Goal: Task Accomplishment & Management: Manage account settings

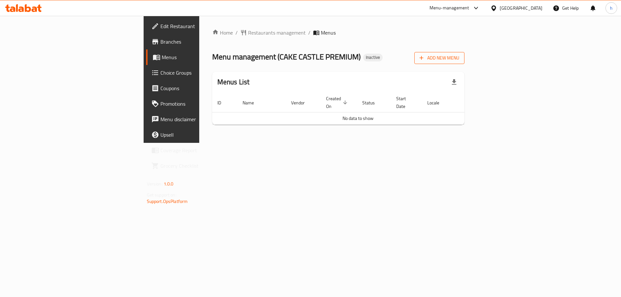
click at [465, 53] on button "Add New Menu" at bounding box center [439, 58] width 50 height 12
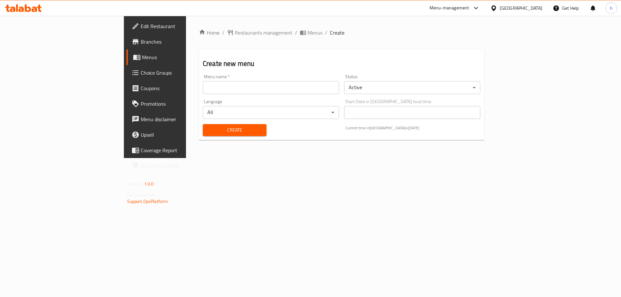
click at [296, 90] on input "text" at bounding box center [271, 87] width 136 height 13
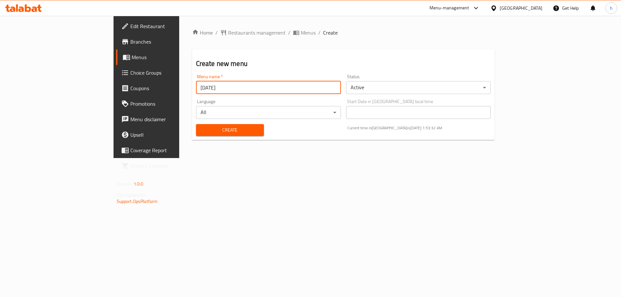
type input "[DATE]"
click at [218, 131] on span "Create" at bounding box center [230, 130] width 58 height 8
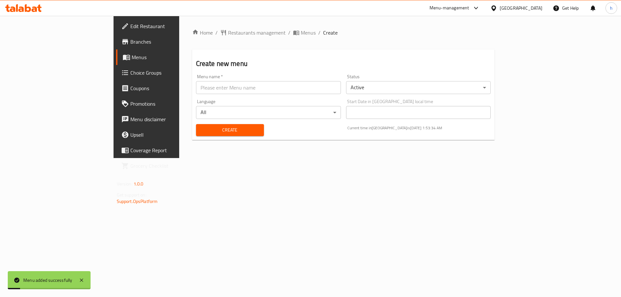
click at [116, 62] on link "Menus" at bounding box center [166, 57] width 101 height 16
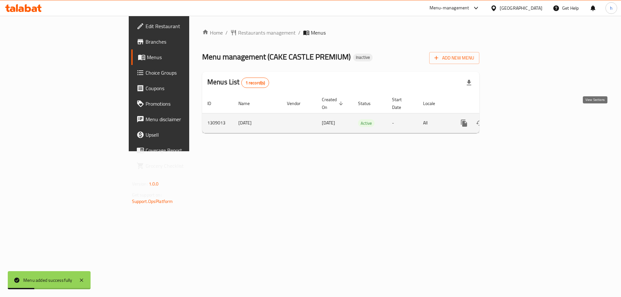
click at [515, 119] on icon "enhanced table" at bounding box center [511, 123] width 8 height 8
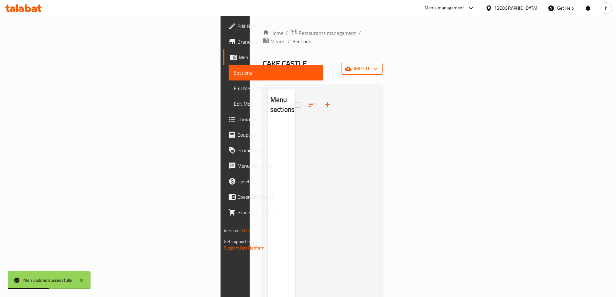
click at [378, 65] on span "import" at bounding box center [361, 69] width 31 height 8
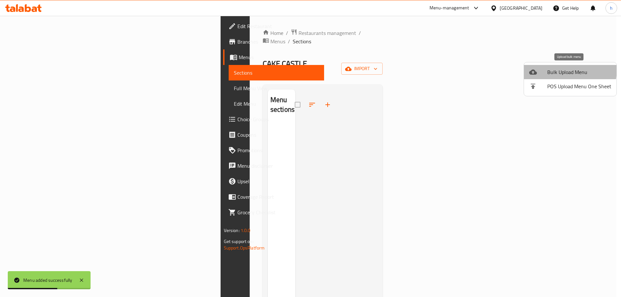
click at [550, 69] on span "Bulk Upload Menu" at bounding box center [579, 72] width 64 height 8
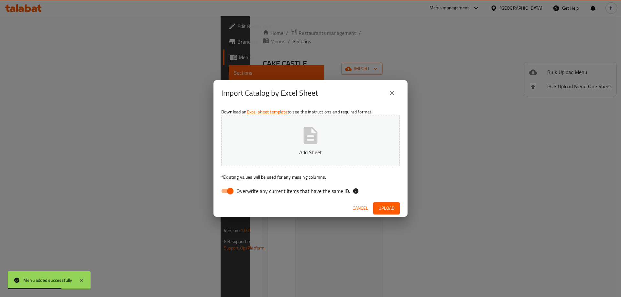
click at [310, 121] on button "Add Sheet" at bounding box center [310, 140] width 179 height 51
click at [231, 192] on input "Overwrite any current items that have the same ID." at bounding box center [230, 191] width 37 height 12
checkbox input "false"
click at [381, 209] on span "Upload" at bounding box center [387, 208] width 16 height 8
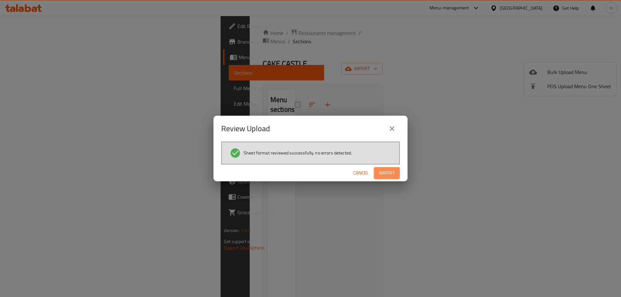
click at [380, 174] on span "Import" at bounding box center [387, 173] width 16 height 8
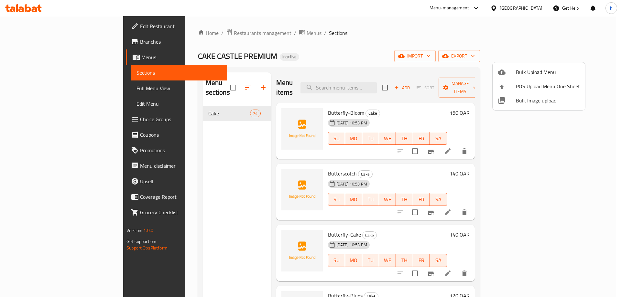
click at [359, 27] on div at bounding box center [310, 148] width 621 height 297
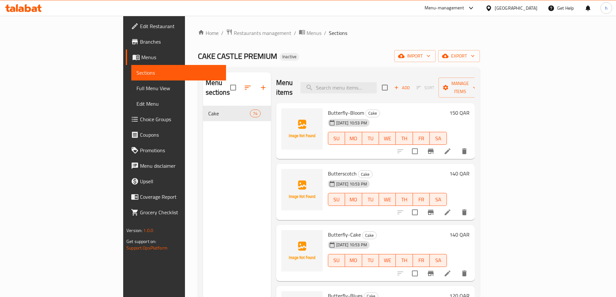
click at [337, 38] on div "Home / Restaurants management / Menus / Sections CAKE CASTLE PREMIUM Inactive i…" at bounding box center [339, 202] width 282 height 346
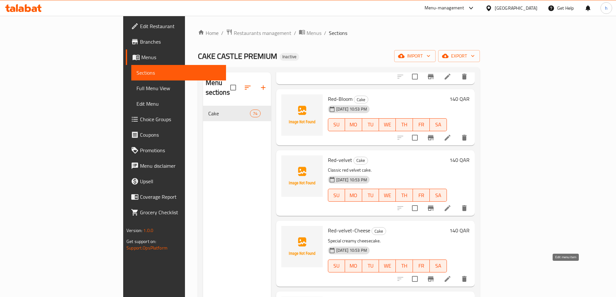
click at [451, 276] on icon at bounding box center [448, 279] width 6 height 6
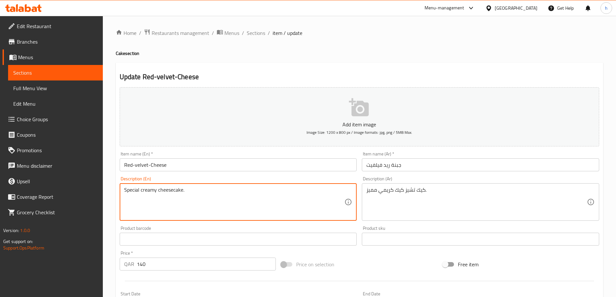
drag, startPoint x: 173, startPoint y: 192, endPoint x: 182, endPoint y: 196, distance: 9.9
click at [128, 191] on textarea "Special creamy cheesecake." at bounding box center [234, 202] width 221 height 31
paste textarea "cake"
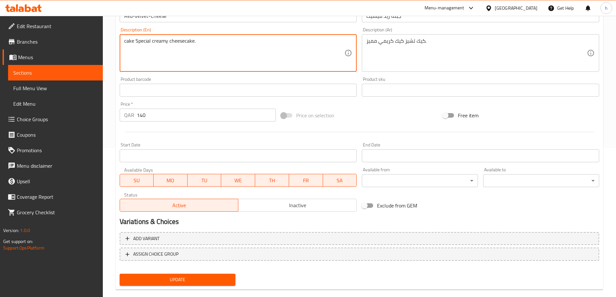
scroll to position [160, 0]
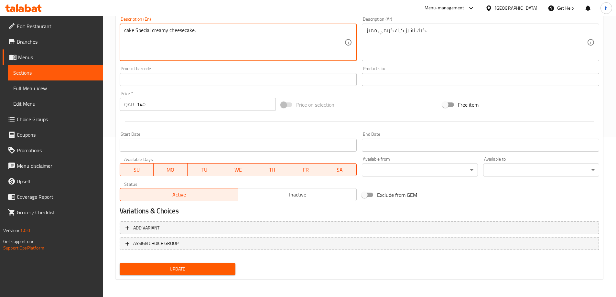
type textarea "cake Special creamy cheesecake."
click at [209, 268] on span "Update" at bounding box center [178, 269] width 106 height 8
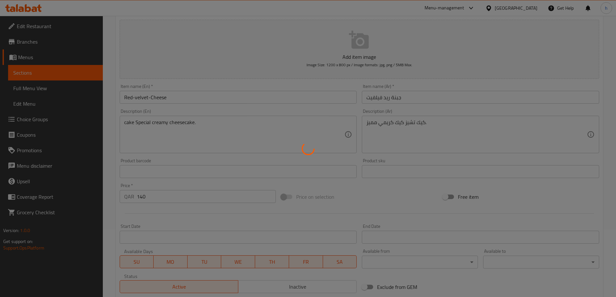
scroll to position [0, 0]
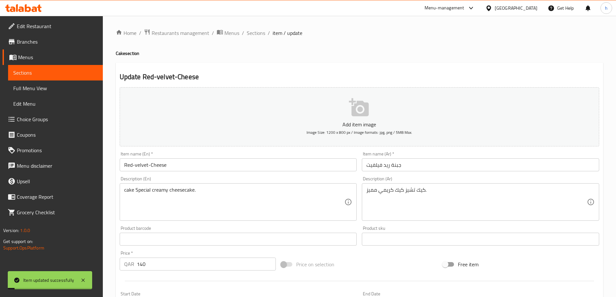
click at [70, 73] on span "Sections" at bounding box center [55, 73] width 84 height 8
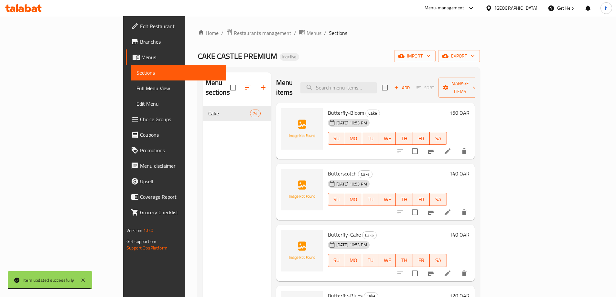
click at [394, 20] on div "Home / Restaurants management / Menus / Sections CAKE CASTLE PREMIUM Inactive i…" at bounding box center [339, 202] width 308 height 372
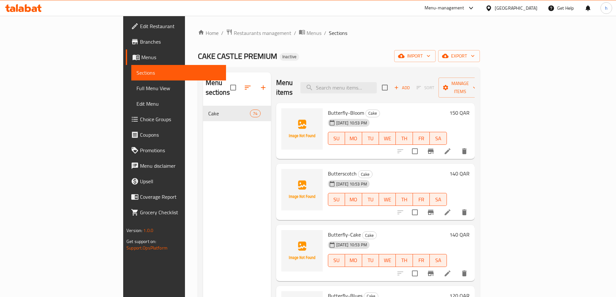
scroll to position [4218, 0]
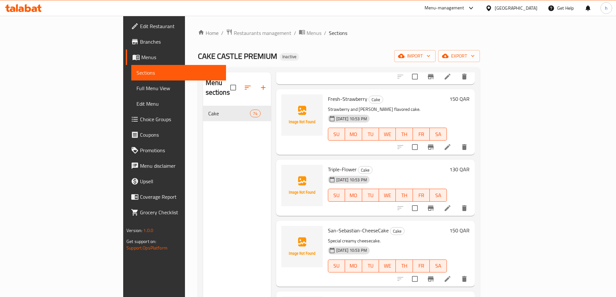
click at [457, 273] on li at bounding box center [448, 279] width 18 height 12
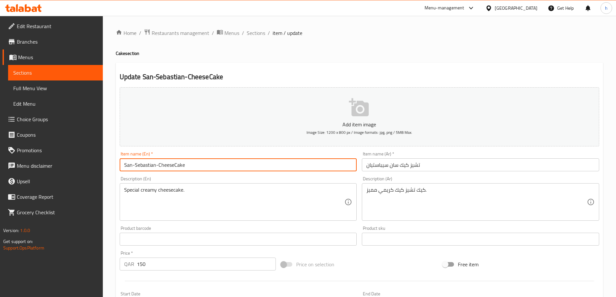
drag, startPoint x: 174, startPoint y: 167, endPoint x: 184, endPoint y: 172, distance: 12.0
click at [184, 172] on div "Item name (En)   * San-Sebastian-CheeseCake Item name (En) *" at bounding box center [238, 161] width 243 height 25
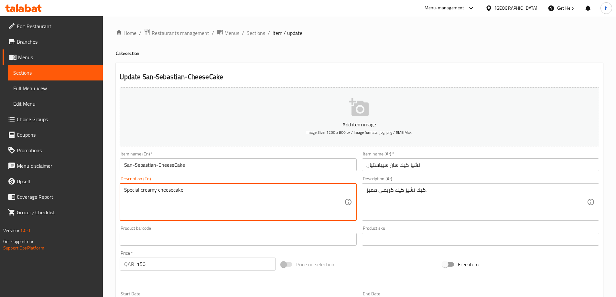
paste textarea "Cake"
type textarea "Cake Special creamy cheesecake."
click at [244, 63] on div "Update San-Sebastian-CheeseCake Add item image Image Size: 1200 x 800 px / Imag…" at bounding box center [360, 251] width 488 height 377
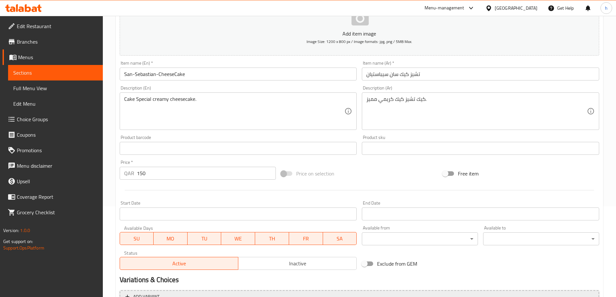
scroll to position [160, 0]
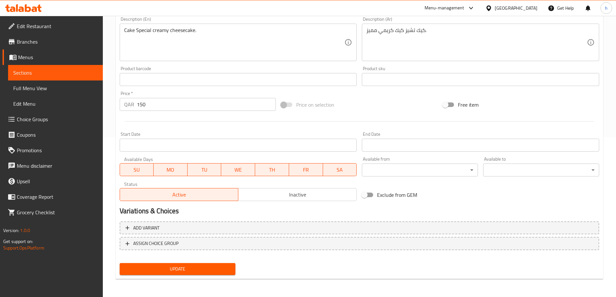
click at [210, 273] on span "Update" at bounding box center [178, 269] width 106 height 8
click at [84, 75] on span "Sections" at bounding box center [55, 73] width 84 height 8
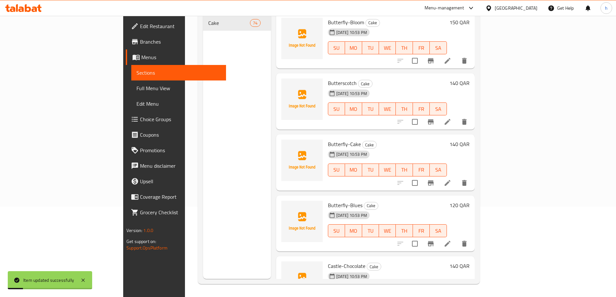
scroll to position [91, 0]
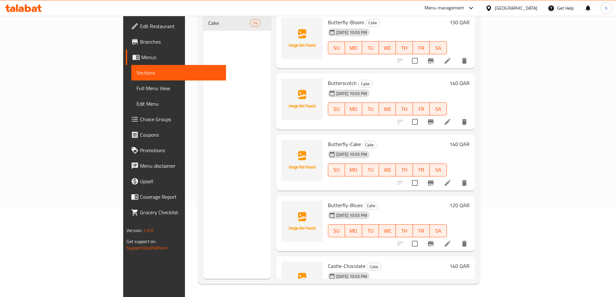
click at [222, 181] on div "Menu sections Cake 74" at bounding box center [237, 130] width 68 height 297
click at [140, 25] on span "Edit Restaurant" at bounding box center [180, 26] width 81 height 8
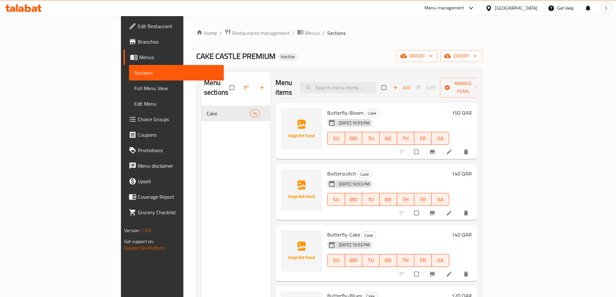
click at [134, 88] on span "Full Menu View" at bounding box center [176, 88] width 84 height 8
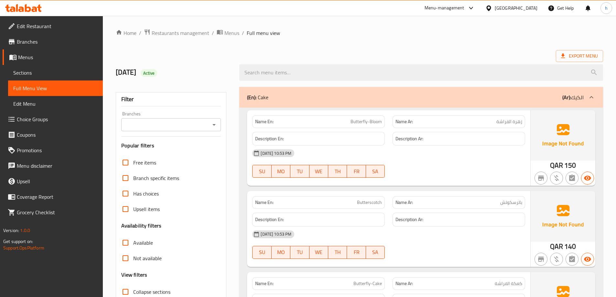
click at [376, 34] on ol "Home / Restaurants management / Menus / Full menu view" at bounding box center [360, 33] width 488 height 8
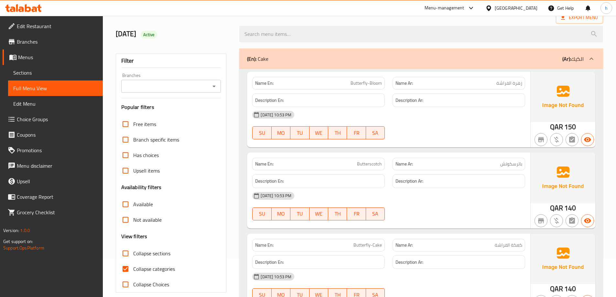
scroll to position [65, 0]
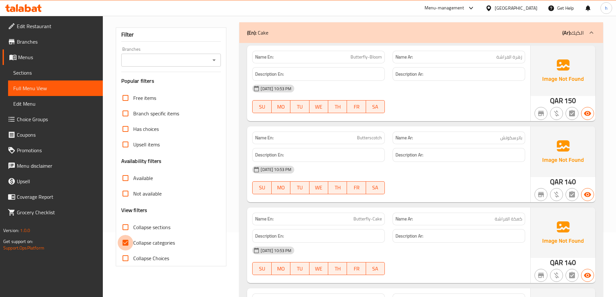
click at [122, 245] on input "Collapse categories" at bounding box center [126, 243] width 16 height 16
checkbox input "false"
click at [427, 119] on div "Name En: Butterfly-Bloom Name Ar: زهرة الفراشة Description En: Description Ar: …" at bounding box center [388, 84] width 283 height 76
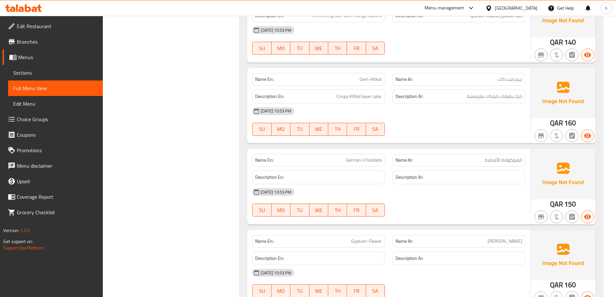
scroll to position [2232, 0]
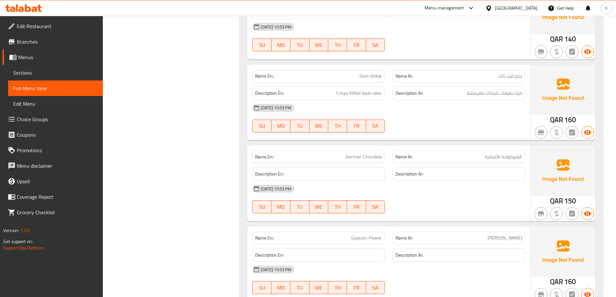
click at [357, 157] on span "German-Chocolate" at bounding box center [364, 157] width 36 height 7
drag, startPoint x: 357, startPoint y: 157, endPoint x: 369, endPoint y: 158, distance: 12.7
click at [369, 158] on span "German-Chocolate" at bounding box center [364, 157] width 36 height 7
copy span "German-Chocolate"
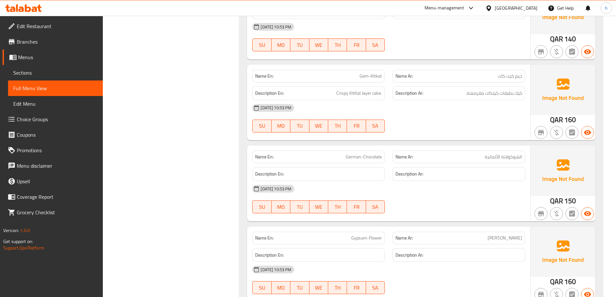
click at [484, 128] on div "31-08-2025 10:53 PM SU MO TU WE TH FR SA" at bounding box center [388, 118] width 281 height 36
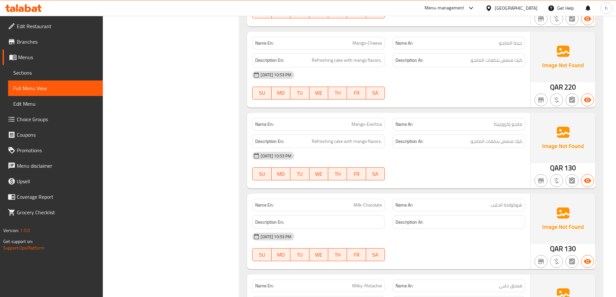
scroll to position [3009, 0]
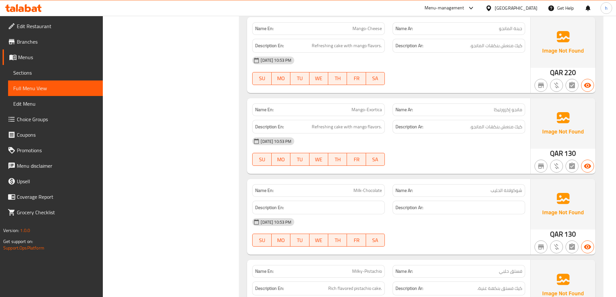
click at [405, 146] on div "[DATE] 10:53 PM" at bounding box center [388, 142] width 281 height 16
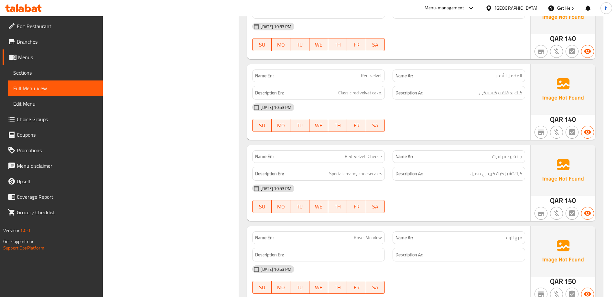
scroll to position [3688, 0]
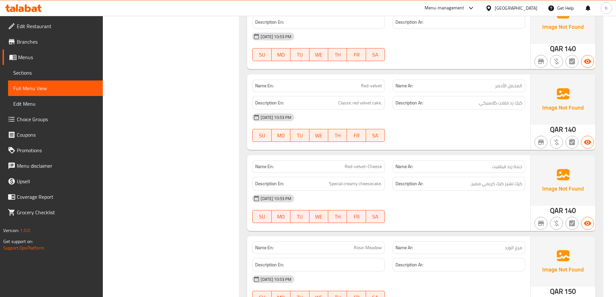
click at [372, 163] on span "Red-velvet-Cheese" at bounding box center [363, 166] width 37 height 7
copy span "Cheese"
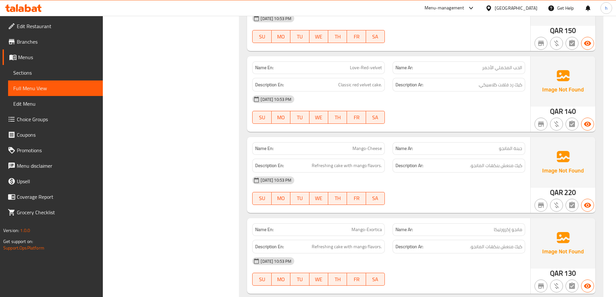
scroll to position [3699, 0]
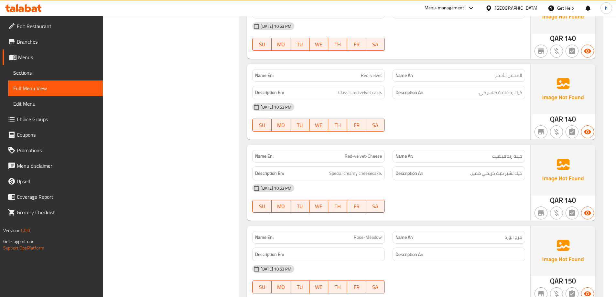
click at [348, 153] on span "Red-velvet-Cheese" at bounding box center [363, 156] width 37 height 7
drag, startPoint x: 348, startPoint y: 149, endPoint x: 389, endPoint y: 151, distance: 40.8
click at [389, 151] on div "Name En: Red-velvet-Cheese Name Ar: جبنة ريد فيلفيت" at bounding box center [388, 156] width 281 height 20
copy div "Red-velvet-Cheese Name"
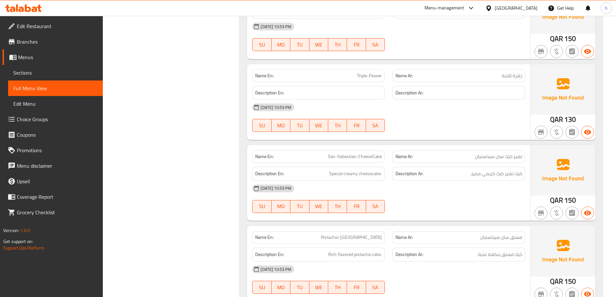
click at [333, 153] on span "San-Sebastian-CheeseCake" at bounding box center [355, 156] width 54 height 7
drag, startPoint x: 333, startPoint y: 151, endPoint x: 369, endPoint y: 150, distance: 35.6
click at [369, 153] on span "San-Sebastian-CheeseCake" at bounding box center [355, 156] width 54 height 7
copy span "San-Sebastian-CheeseCake"
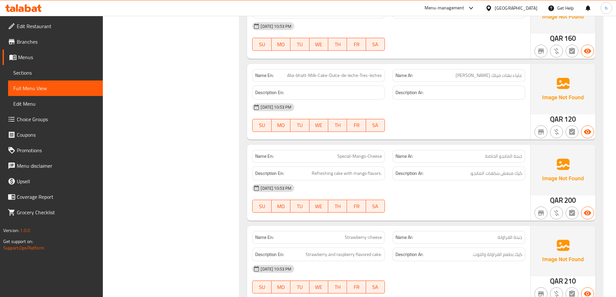
click at [434, 195] on div "31-08-2025 10:53 PM SU MO TU WE TH FR SA" at bounding box center [388, 199] width 281 height 36
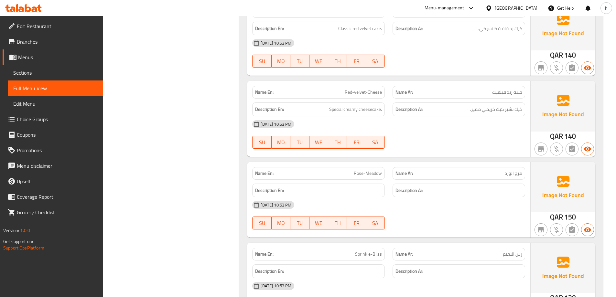
scroll to position [3666, 0]
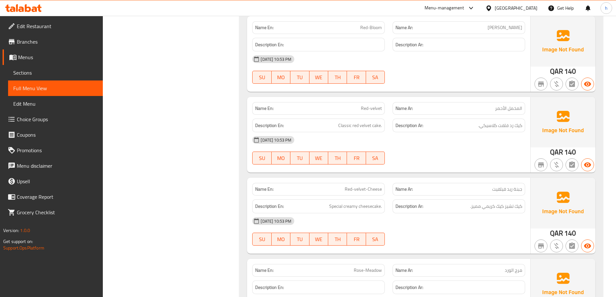
click at [360, 186] on span "Red-velvet-Cheese" at bounding box center [363, 189] width 37 height 7
copy span "Red-velvet-Cheese"
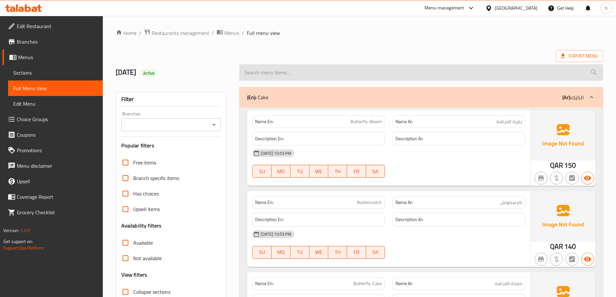
scroll to position [3688, 0]
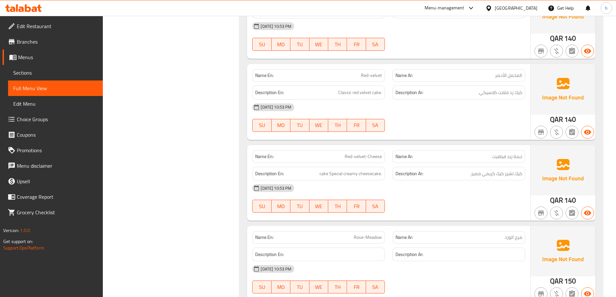
click at [482, 106] on div "[DATE] 10:53 PM" at bounding box center [388, 108] width 281 height 16
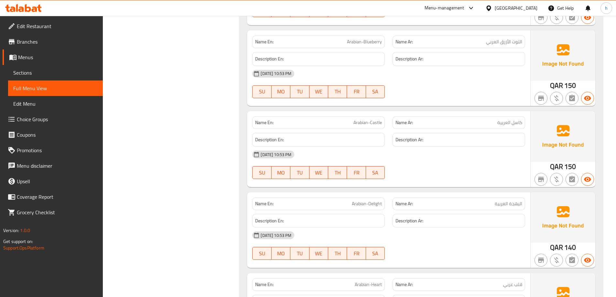
scroll to position [4529, 0]
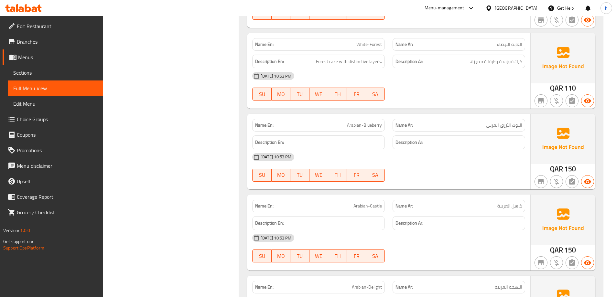
click at [352, 122] on span "Arabian-Blueberry" at bounding box center [364, 125] width 35 height 7
drag, startPoint x: 352, startPoint y: 118, endPoint x: 373, endPoint y: 118, distance: 21.0
click at [373, 122] on span "Arabian-Blueberry" at bounding box center [364, 125] width 35 height 7
copy span "Arabian-Blueberry"
click at [429, 165] on div "31-08-2025 10:53 PM SU MO TU WE TH FR SA" at bounding box center [388, 167] width 281 height 36
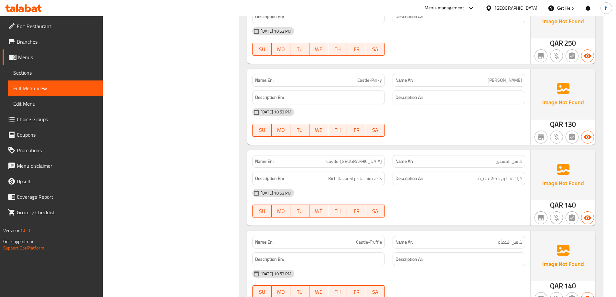
scroll to position [0, 0]
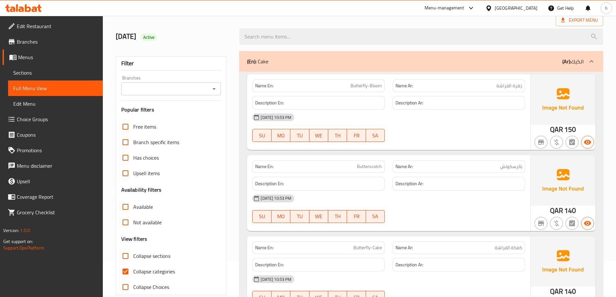
scroll to position [65, 0]
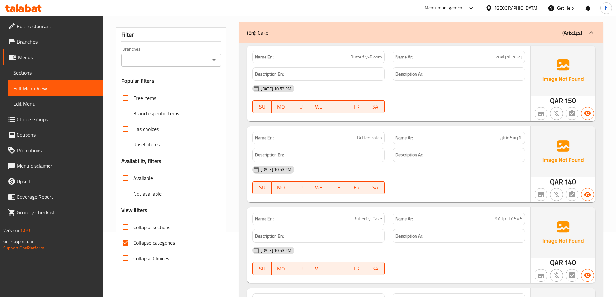
click at [127, 241] on input "Collapse categories" at bounding box center [126, 243] width 16 height 16
checkbox input "false"
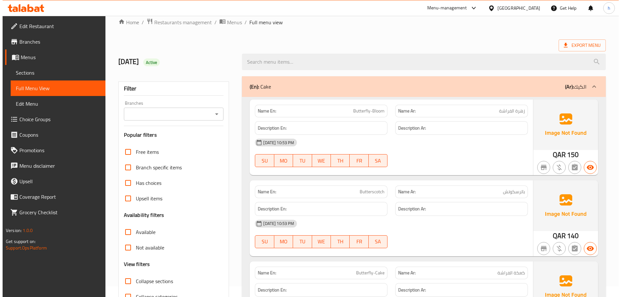
scroll to position [0, 0]
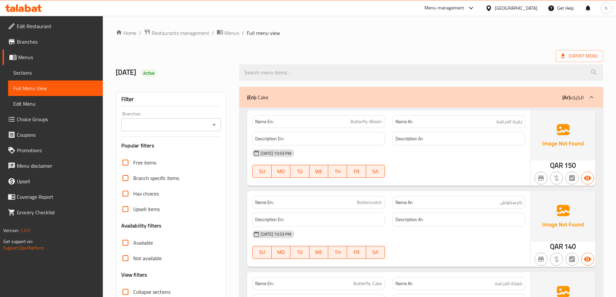
click at [467, 34] on ol "Home / Restaurants management / Menus / Full menu view" at bounding box center [360, 33] width 488 height 8
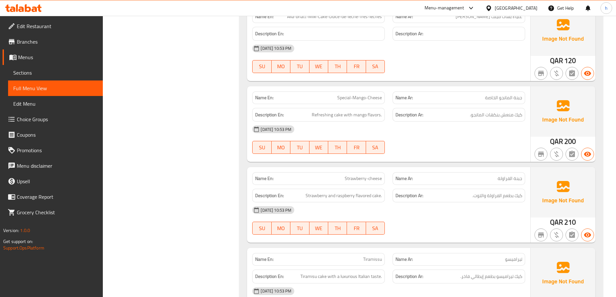
scroll to position [5698, 0]
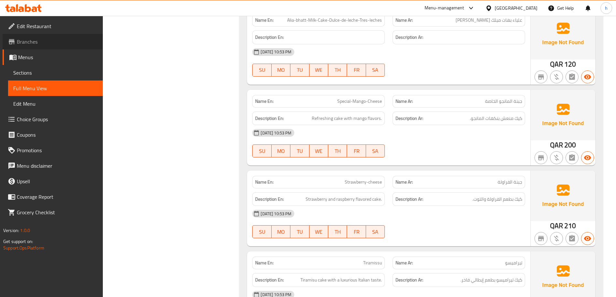
click at [59, 44] on span "Branches" at bounding box center [57, 42] width 81 height 8
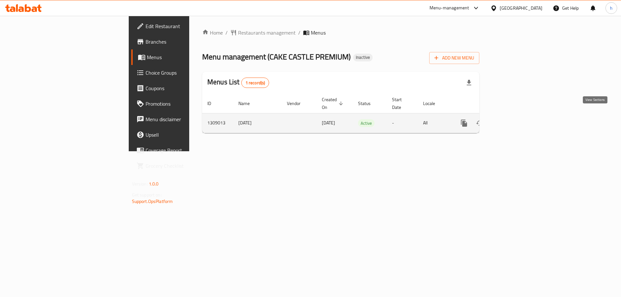
click at [514, 120] on icon "enhanced table" at bounding box center [511, 123] width 6 height 6
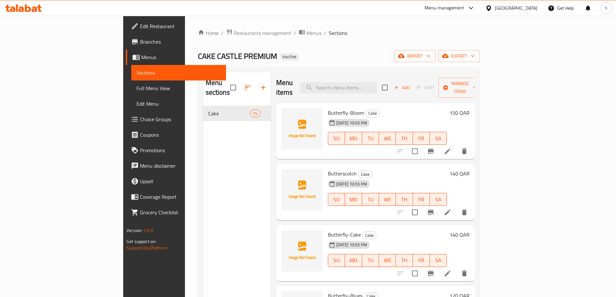
click at [137, 87] on span "Full Menu View" at bounding box center [179, 88] width 84 height 8
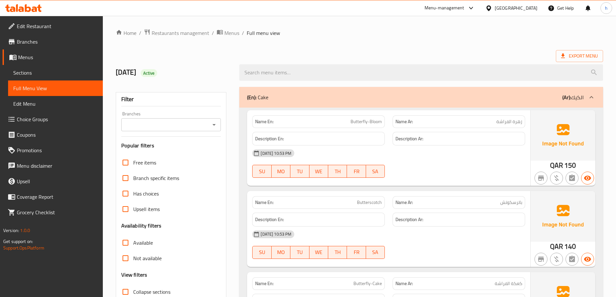
click at [359, 121] on span "Butterfly-Bloom" at bounding box center [366, 121] width 31 height 7
copy span "Butterfly-Bloom"
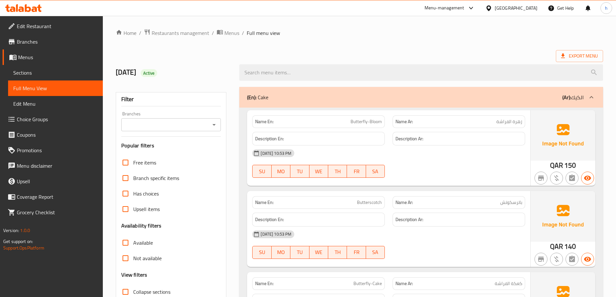
click at [377, 202] on span "Butterscotch" at bounding box center [369, 202] width 25 height 7
copy span "Butterscotch"
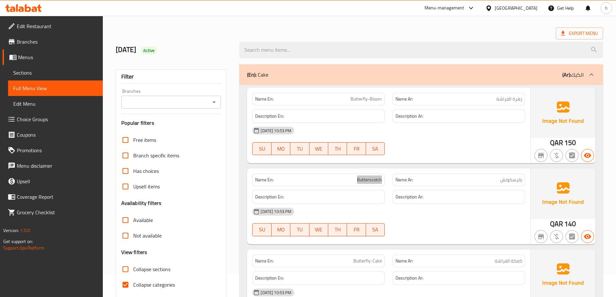
scroll to position [162, 0]
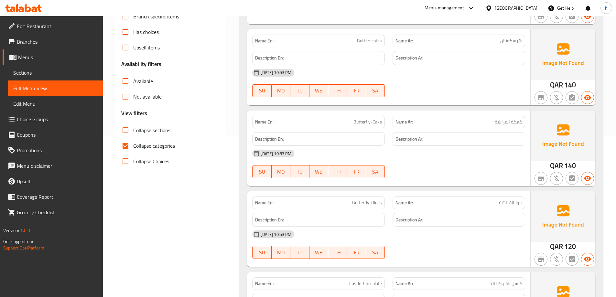
click at [362, 123] on span "Butterfly-Cake" at bounding box center [368, 122] width 28 height 7
copy span "Butterfly-Cake"
click at [363, 203] on span "Butterfly-Blues" at bounding box center [367, 203] width 30 height 7
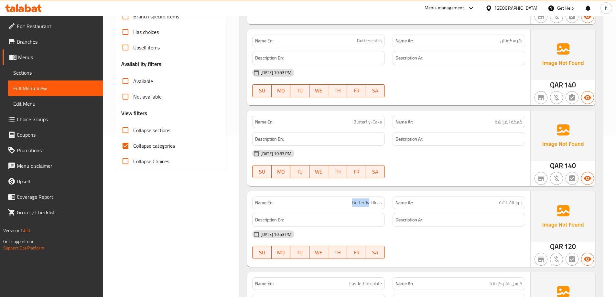
click at [363, 203] on span "Butterfly-Blues" at bounding box center [367, 203] width 30 height 7
copy span "Butterfly-Blues"
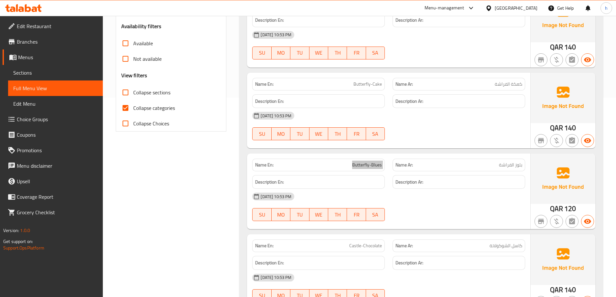
scroll to position [291, 0]
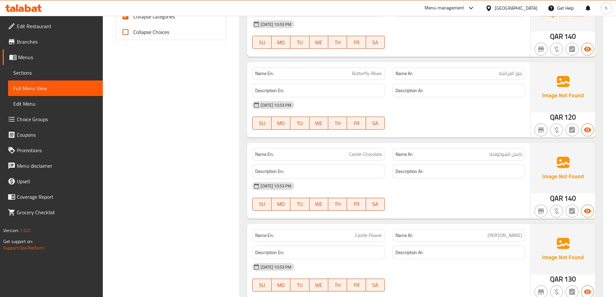
click at [362, 151] on span "Castle-Chocolate" at bounding box center [365, 154] width 33 height 7
copy span "Castle-Chocolate"
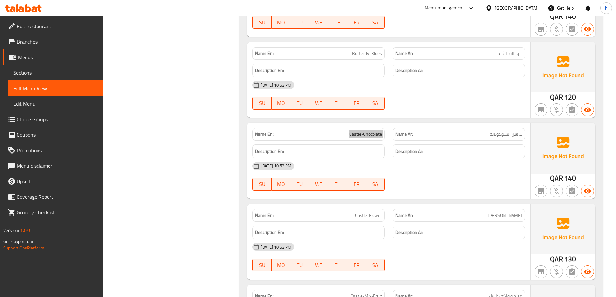
scroll to position [356, 0]
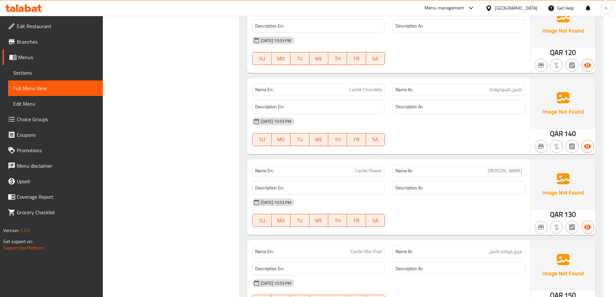
click at [374, 171] on span "Castle-Flower" at bounding box center [368, 171] width 27 height 7
copy span "Castle-Flower"
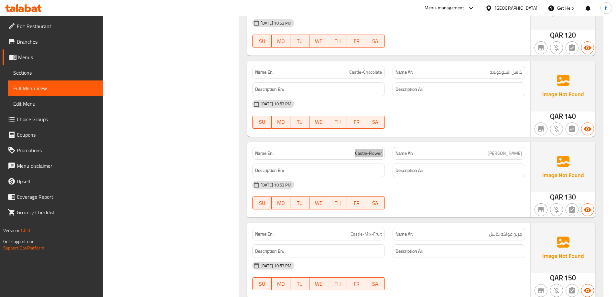
scroll to position [485, 0]
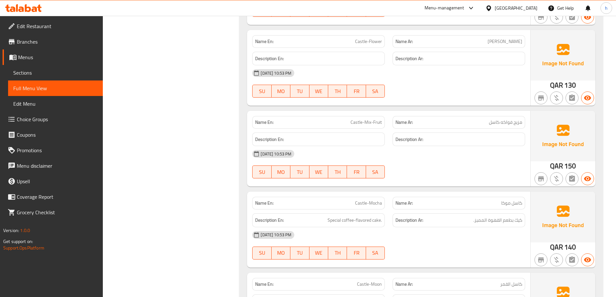
click at [367, 123] on span "Castle-Mix-Fruit" at bounding box center [366, 122] width 31 height 7
copy span "Castle-Mix-Fruit"
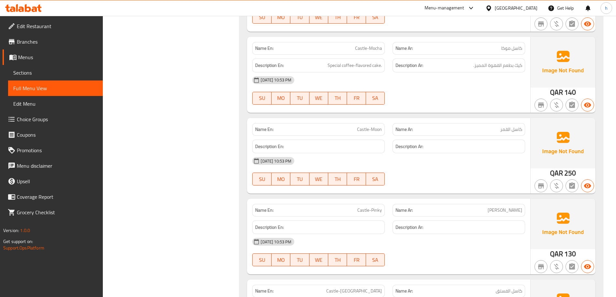
scroll to position [679, 0]
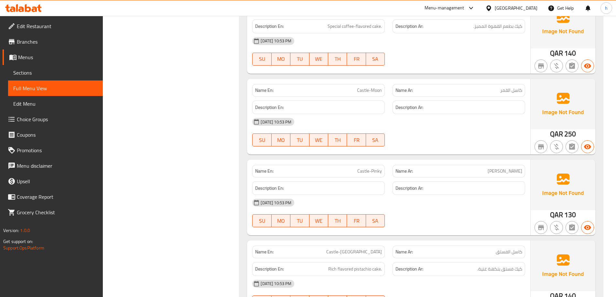
click at [374, 88] on span "Castle-Moon" at bounding box center [369, 90] width 25 height 7
click at [376, 90] on span "Castle-Moon" at bounding box center [369, 90] width 25 height 7
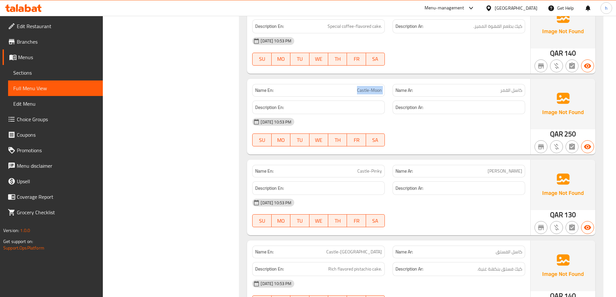
click at [376, 90] on span "Castle-Moon" at bounding box center [369, 90] width 25 height 7
click at [360, 174] on span "Castle-Pinky" at bounding box center [369, 171] width 25 height 7
copy span "Castle-Pinky"
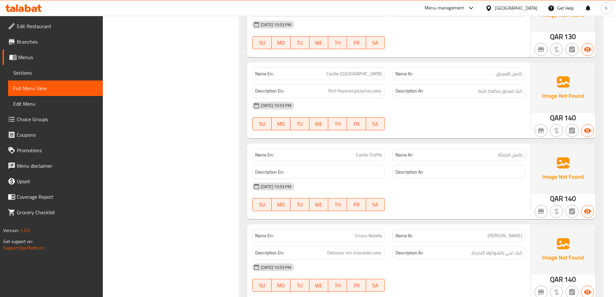
scroll to position [874, 0]
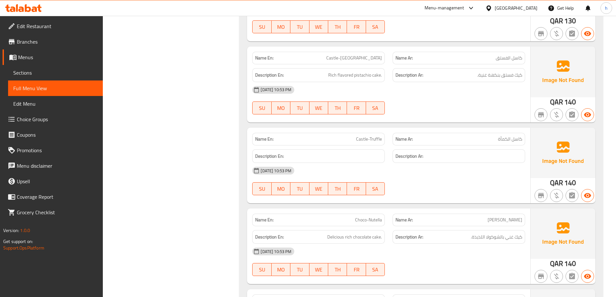
click at [376, 135] on div "Name En: Castle-Truffle" at bounding box center [318, 139] width 133 height 13
copy span "Castle-Truffle"
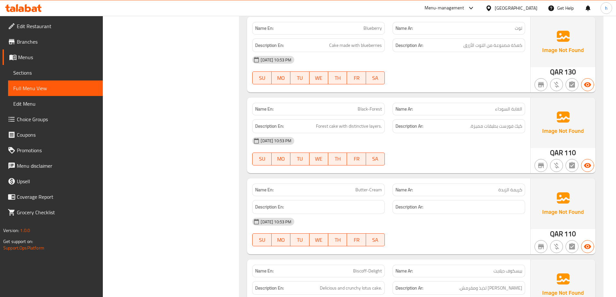
scroll to position [1779, 0]
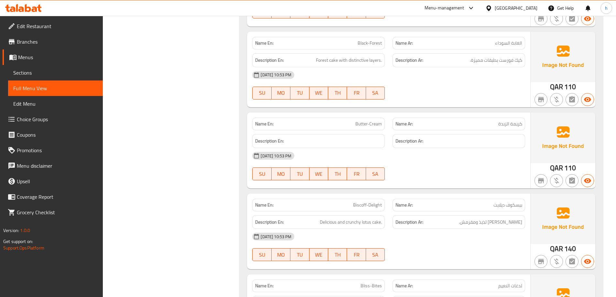
click at [374, 122] on span "Butter-Cream" at bounding box center [369, 124] width 27 height 7
copy span "Butter-Cream"
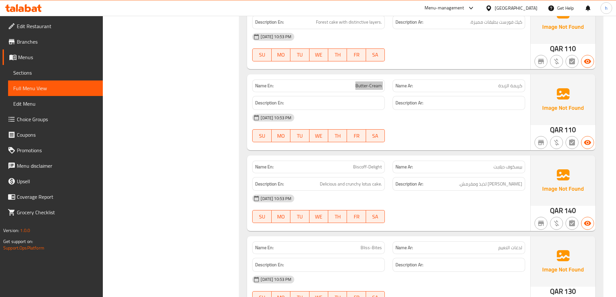
scroll to position [1909, 0]
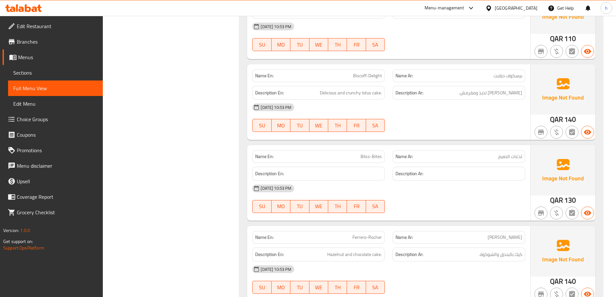
click at [375, 154] on span "Bliss-Bites" at bounding box center [371, 156] width 21 height 7
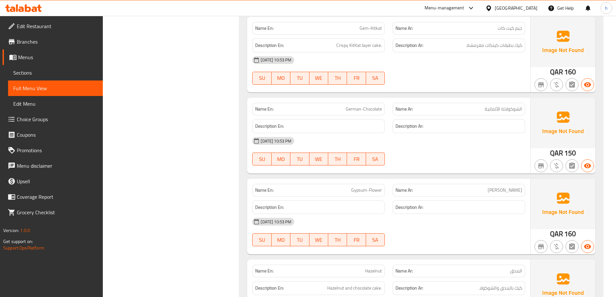
scroll to position [2362, 0]
click at [375, 31] on span "German-Chocolate" at bounding box center [364, 27] width 36 height 7
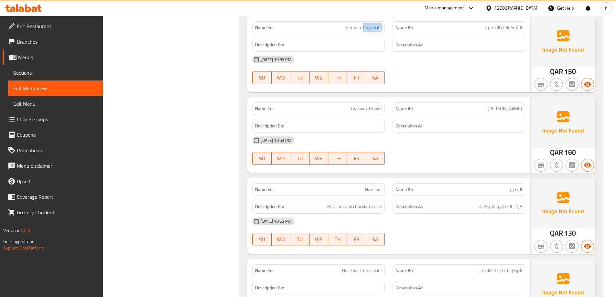
click at [375, 31] on span "German-Chocolate" at bounding box center [364, 27] width 36 height 7
click at [374, 108] on span "Gypsum-Flower" at bounding box center [366, 108] width 31 height 7
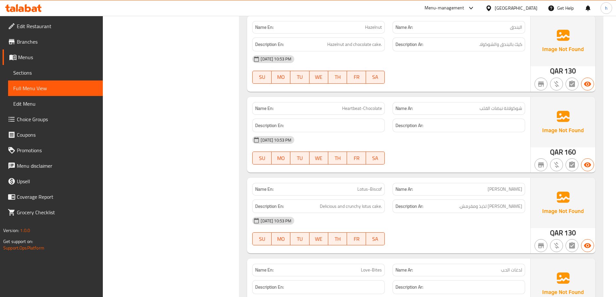
scroll to position [2556, 0]
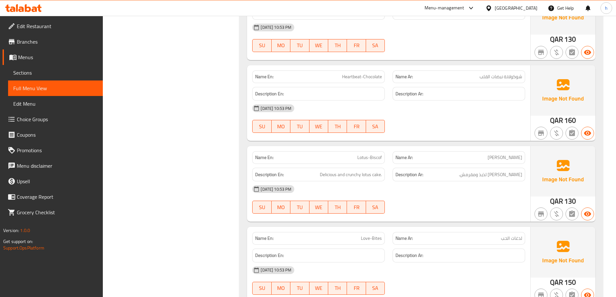
click at [376, 75] on span "Heartbeat-Chocolate" at bounding box center [362, 76] width 40 height 7
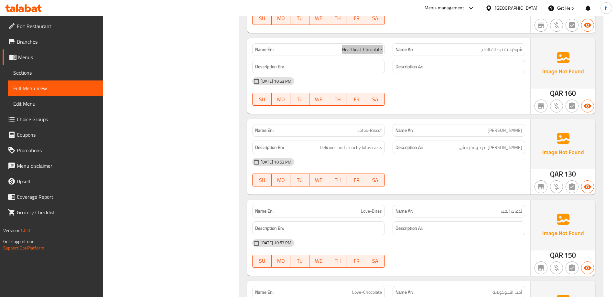
scroll to position [2621, 0]
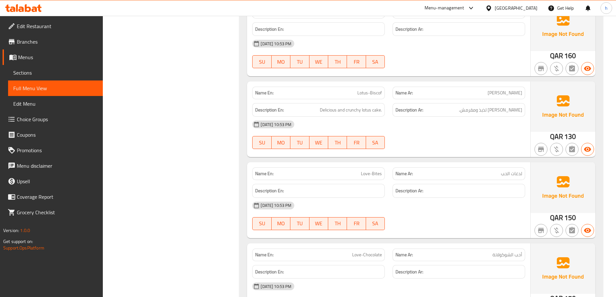
click at [376, 175] on span "Love-Bites" at bounding box center [371, 173] width 21 height 7
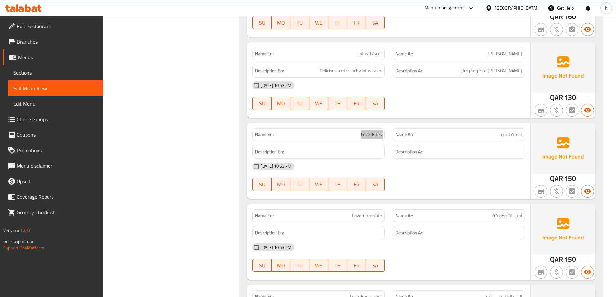
scroll to position [2718, 0]
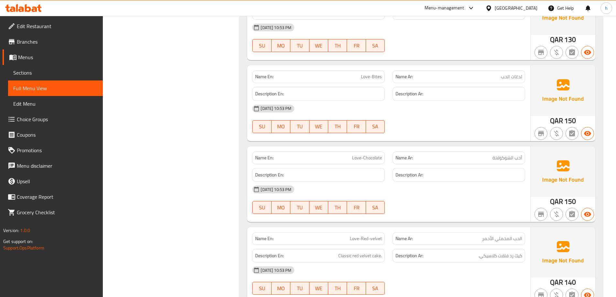
click at [370, 153] on div "Name En: Love-Chocolate" at bounding box center [318, 158] width 133 height 13
click at [372, 158] on span "Love-Chocolate" at bounding box center [367, 158] width 30 height 7
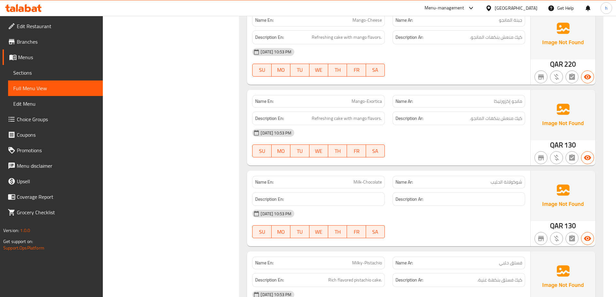
scroll to position [3106, 0]
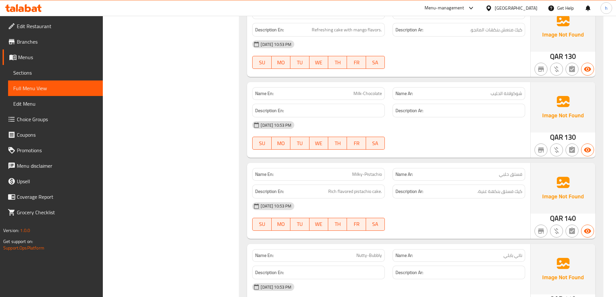
click at [375, 93] on span "Milk-Chocolate" at bounding box center [368, 93] width 28 height 7
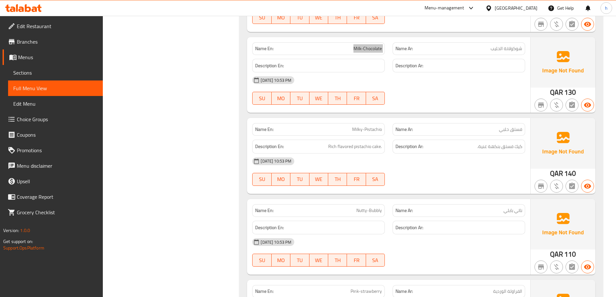
scroll to position [3268, 0]
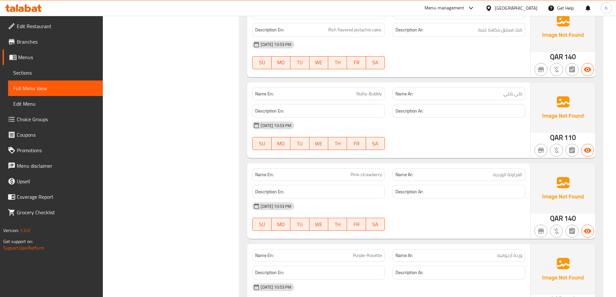
click at [376, 93] on span "Nutty-Bubbly" at bounding box center [370, 94] width 26 height 7
click at [370, 175] on span "Pink-strawberry" at bounding box center [366, 174] width 31 height 7
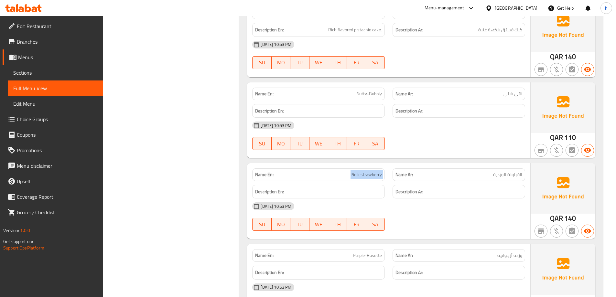
click at [370, 175] on span "Pink-strawberry" at bounding box center [366, 174] width 31 height 7
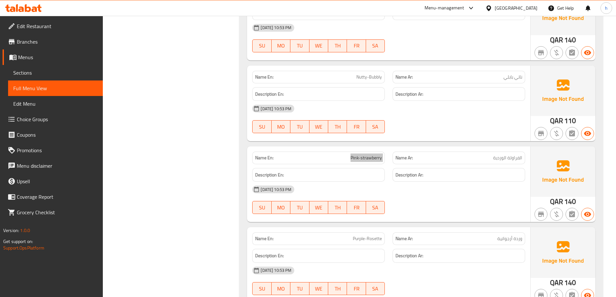
scroll to position [3397, 0]
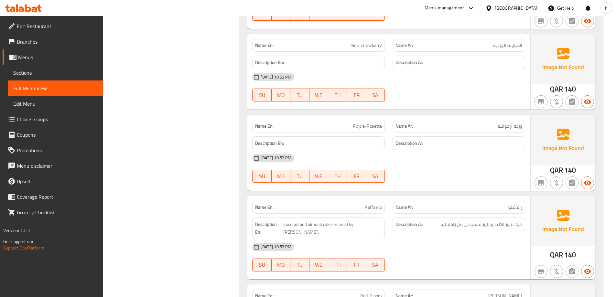
click at [373, 126] on span "Purple-Rosette" at bounding box center [367, 126] width 29 height 7
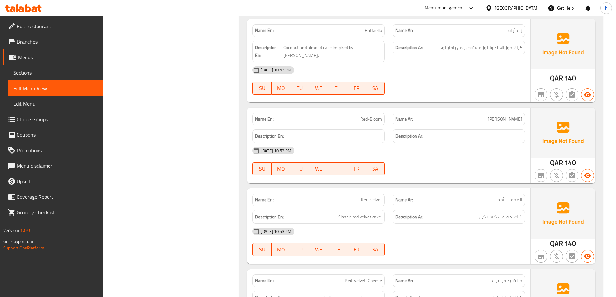
scroll to position [3624, 0]
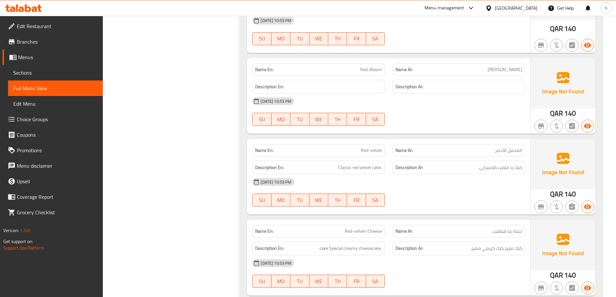
click at [376, 66] on span "Red-Bloom" at bounding box center [371, 69] width 22 height 7
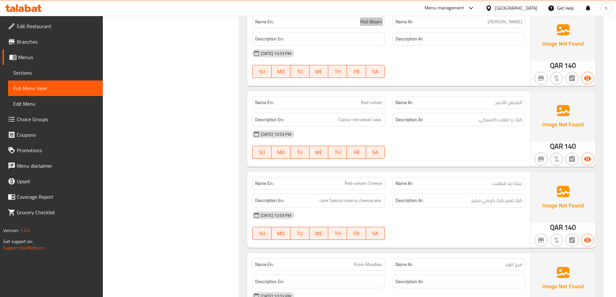
scroll to position [3753, 0]
click at [376, 180] on span "Rose-Meadow" at bounding box center [368, 183] width 28 height 7
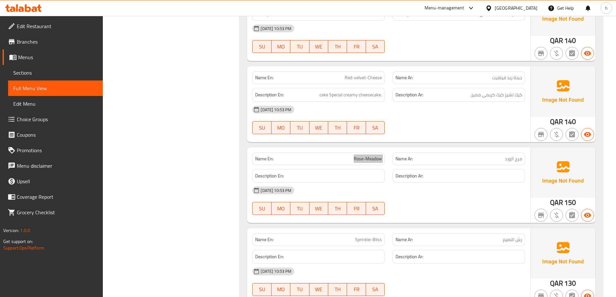
scroll to position [3882, 0]
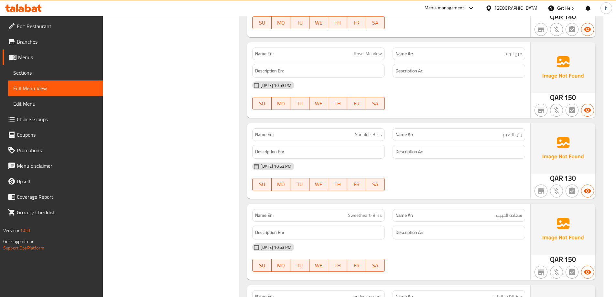
click at [375, 131] on span "Sprinkle-Bliss" at bounding box center [368, 134] width 27 height 7
click at [358, 212] on span "Sweetheart-Bliss" at bounding box center [365, 215] width 34 height 7
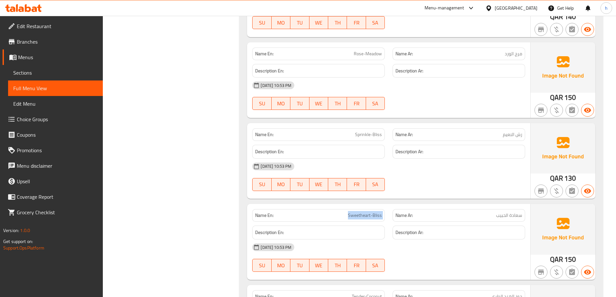
click at [358, 212] on span "Sweetheart-Bliss" at bounding box center [365, 215] width 34 height 7
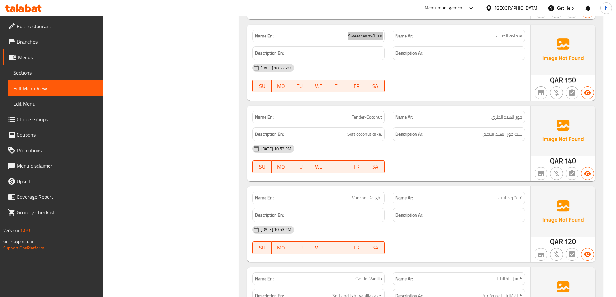
scroll to position [4109, 0]
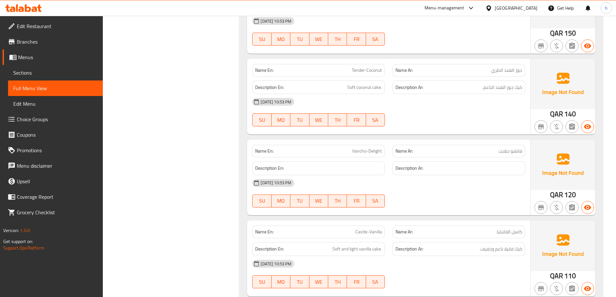
click at [375, 148] on span "Vancho-Delight" at bounding box center [367, 151] width 30 height 7
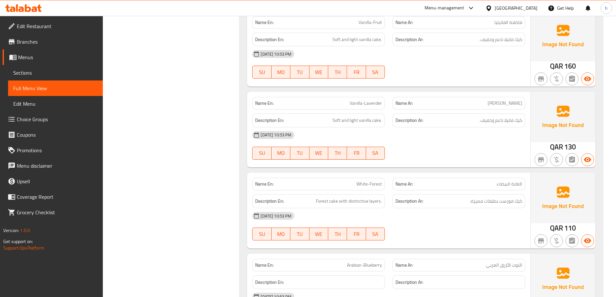
scroll to position [4497, 0]
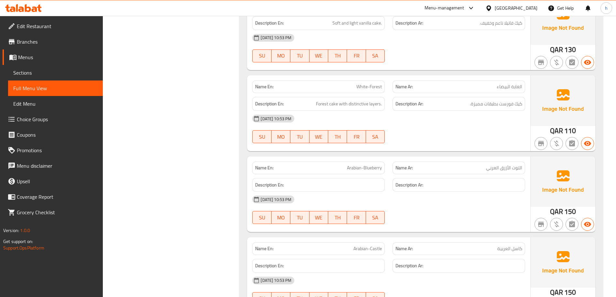
click at [371, 165] on span "Arabian-Blueberry" at bounding box center [364, 168] width 35 height 7
click at [374, 165] on span "Arabian-Blueberry" at bounding box center [364, 168] width 35 height 7
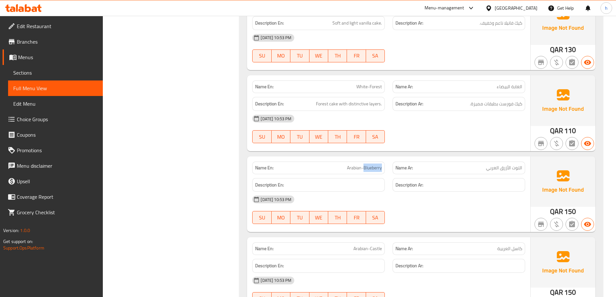
click at [374, 165] on span "Arabian-Blueberry" at bounding box center [364, 168] width 35 height 7
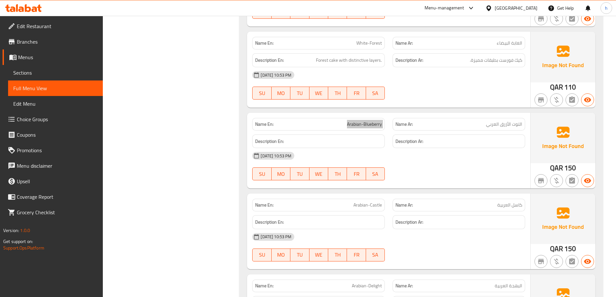
scroll to position [4626, 0]
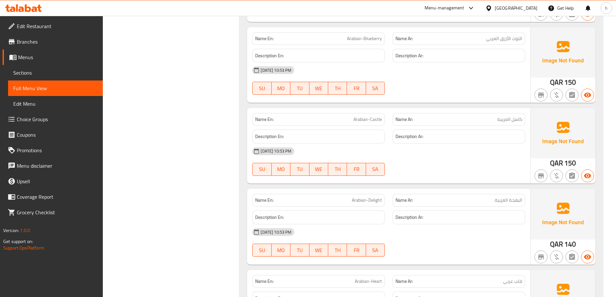
click at [378, 116] on span "Arabian-Castle" at bounding box center [368, 119] width 28 height 7
click at [373, 197] on span "Arabian-Delight" at bounding box center [367, 200] width 30 height 7
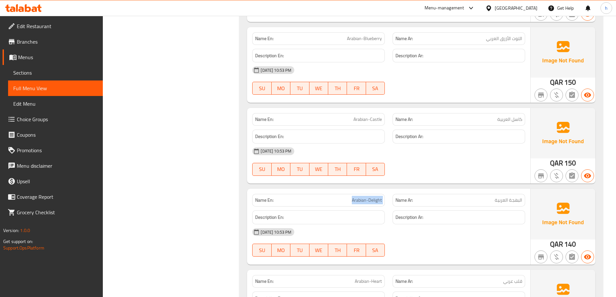
click at [373, 197] on span "Arabian-Delight" at bounding box center [367, 200] width 30 height 7
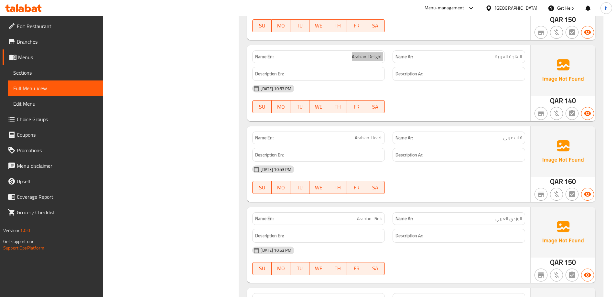
scroll to position [4788, 0]
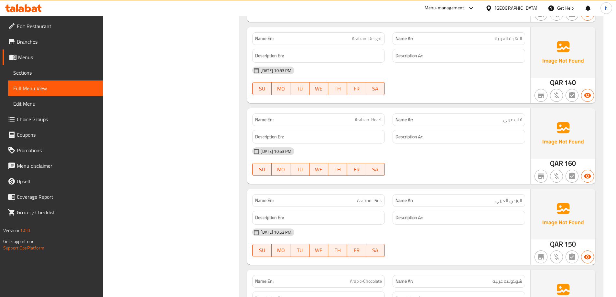
click at [378, 116] on span "Arabian-Heart" at bounding box center [368, 119] width 27 height 7
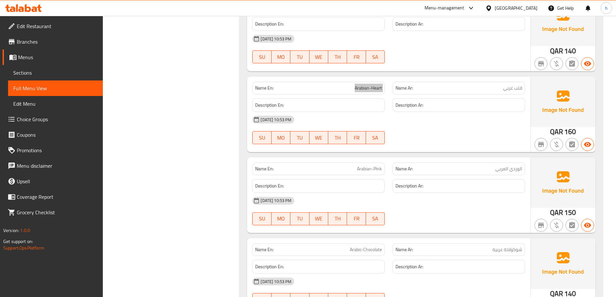
scroll to position [4885, 0]
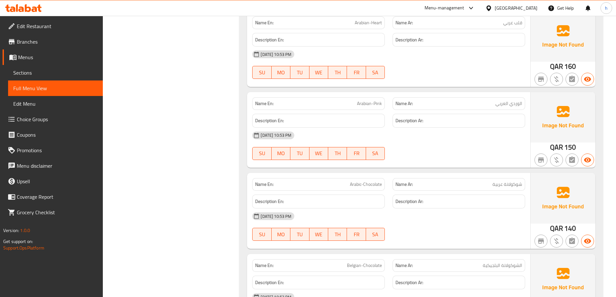
click at [376, 100] on span "Arabian-Pink" at bounding box center [369, 103] width 25 height 7
click at [367, 181] on span "Arabic-Chocolate" at bounding box center [366, 184] width 32 height 7
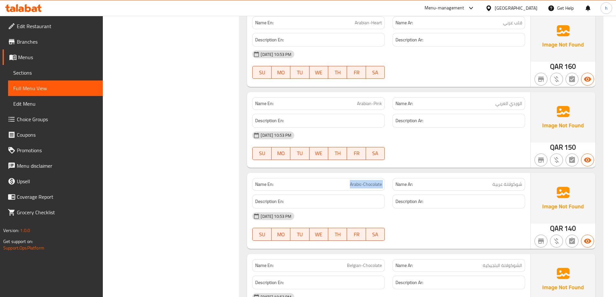
click at [367, 181] on span "Arabic-Chocolate" at bounding box center [366, 184] width 32 height 7
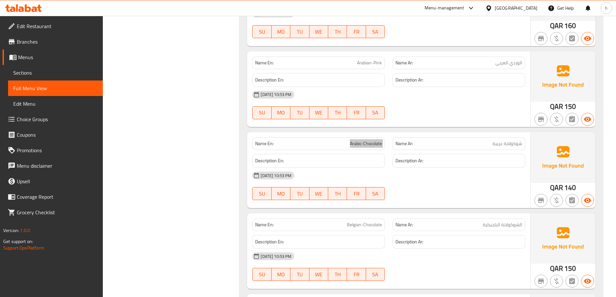
scroll to position [5015, 0]
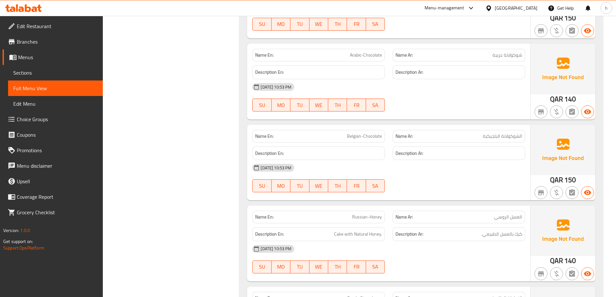
click at [375, 133] on span "Belgian-Chocolate" at bounding box center [364, 136] width 35 height 7
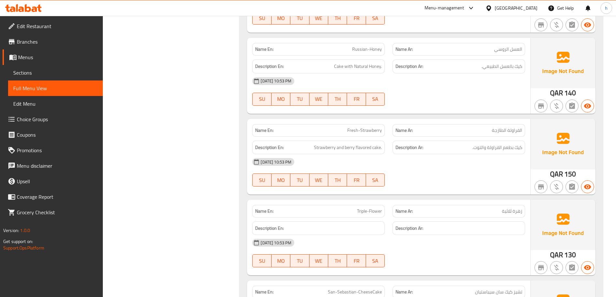
scroll to position [5274, 0]
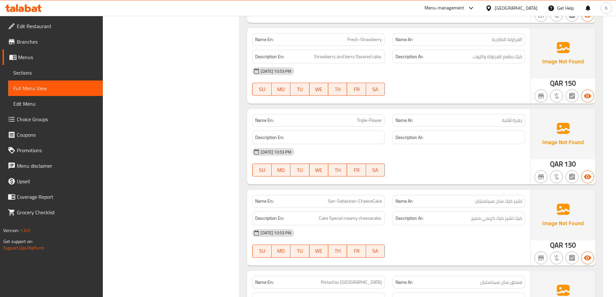
click at [378, 117] on span "Triple-Flower" at bounding box center [369, 120] width 25 height 7
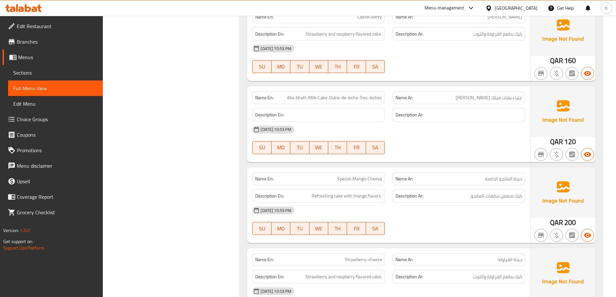
scroll to position [5662, 0]
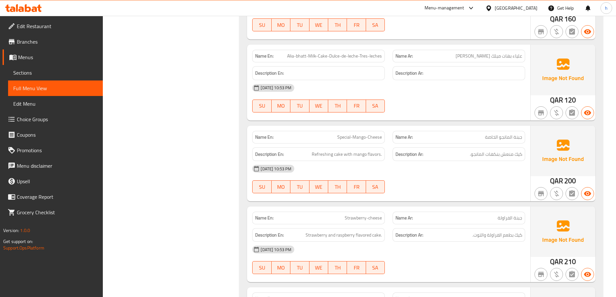
click at [366, 53] on span "Alia-bhatt-Milk-Cake-Dulce-de-leche-Tres-leches" at bounding box center [334, 56] width 95 height 7
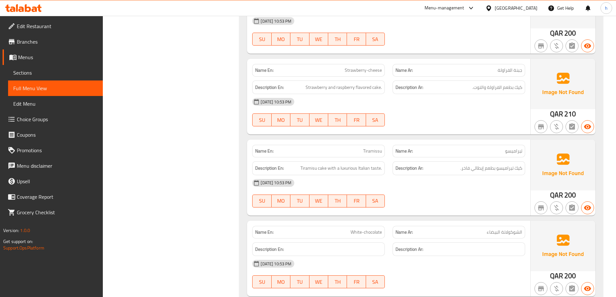
scroll to position [5827, 0]
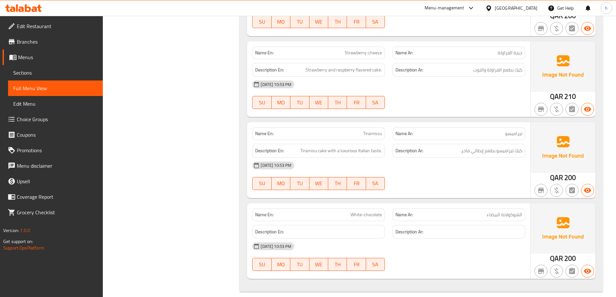
click at [373, 212] on span "White-chocolate" at bounding box center [366, 215] width 31 height 7
click at [21, 7] on icon at bounding box center [20, 8] width 5 height 5
